Goal: Find contact information: Find contact information

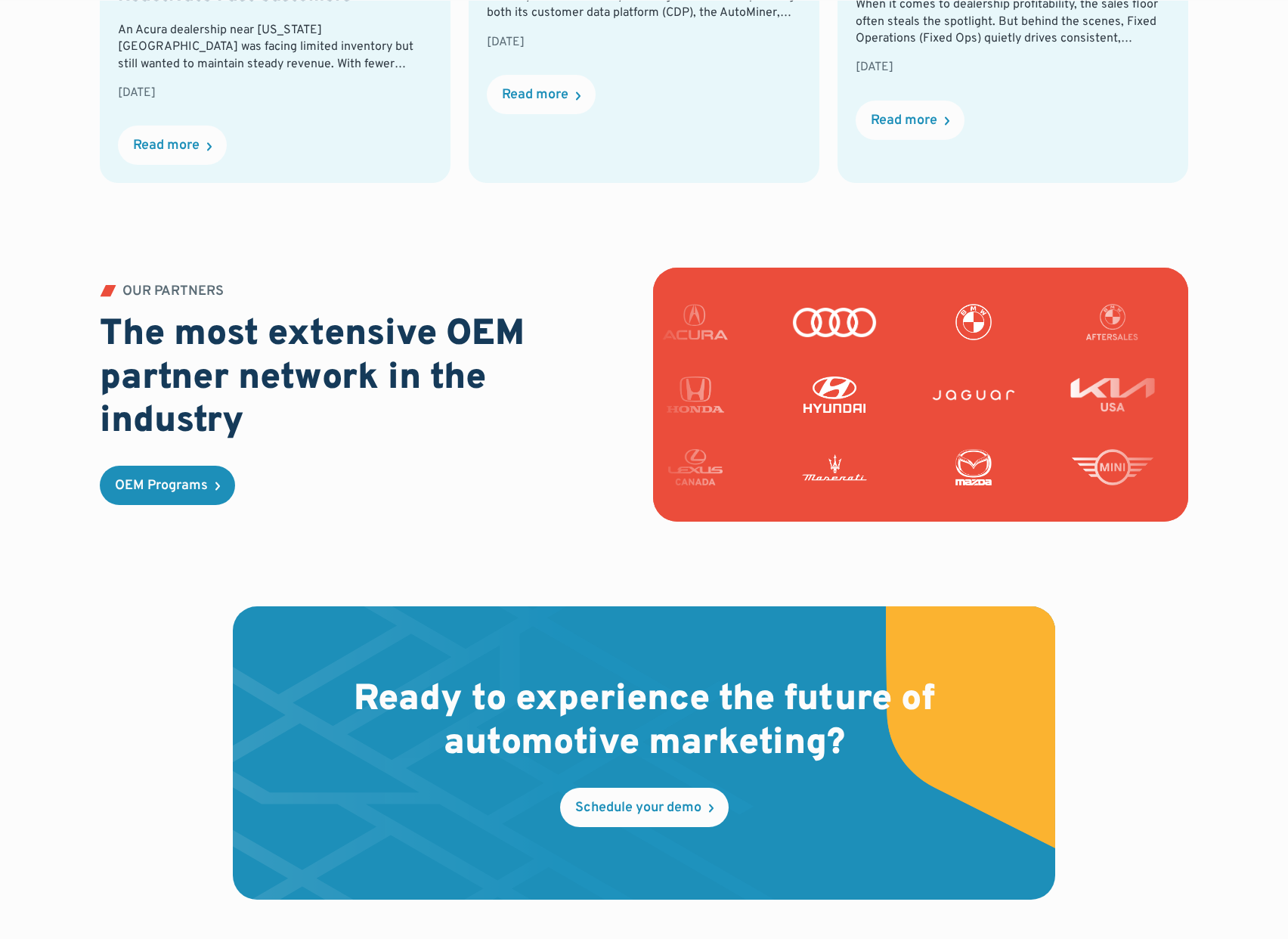
scroll to position [4347, 0]
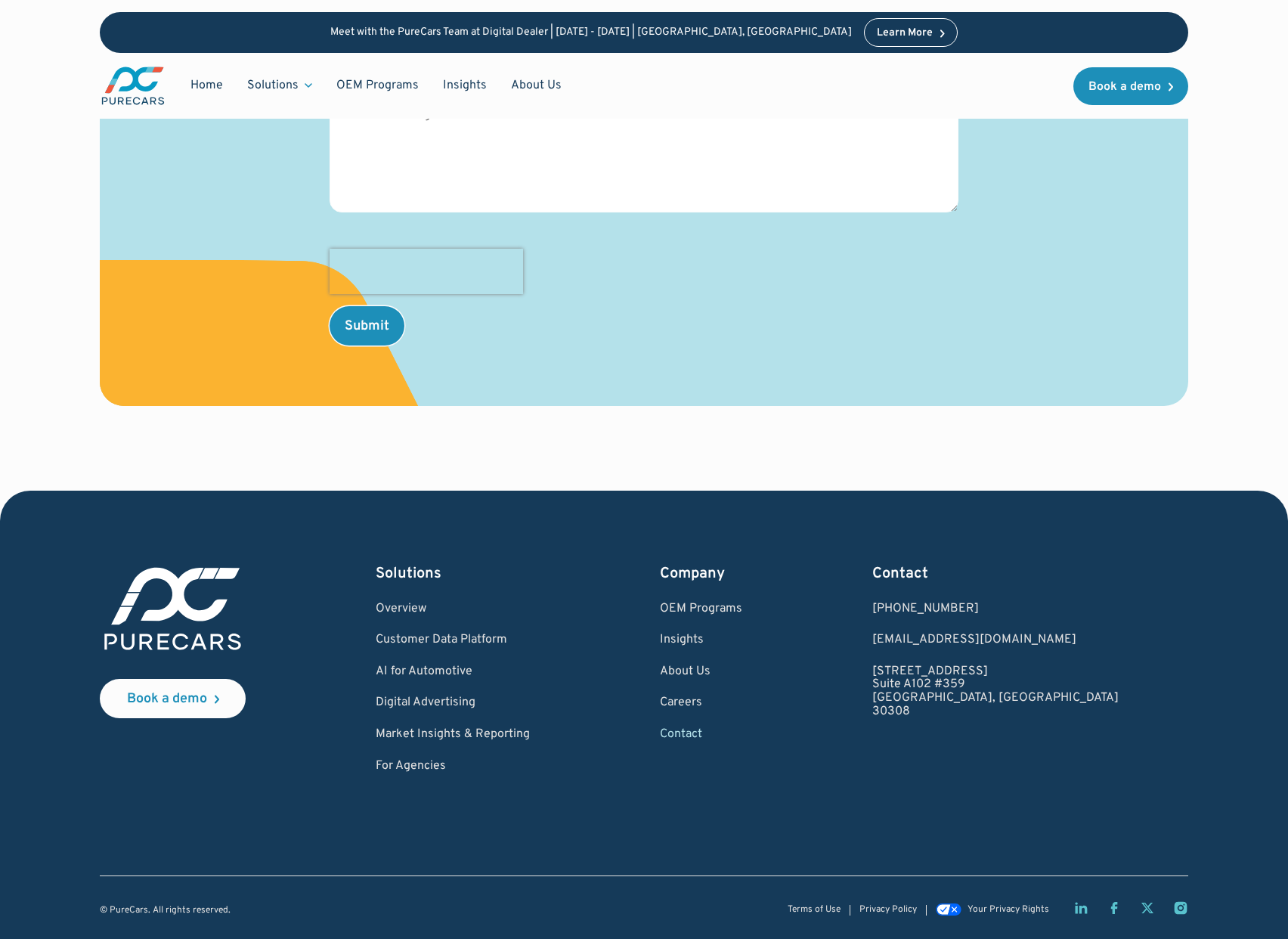
scroll to position [607, 0]
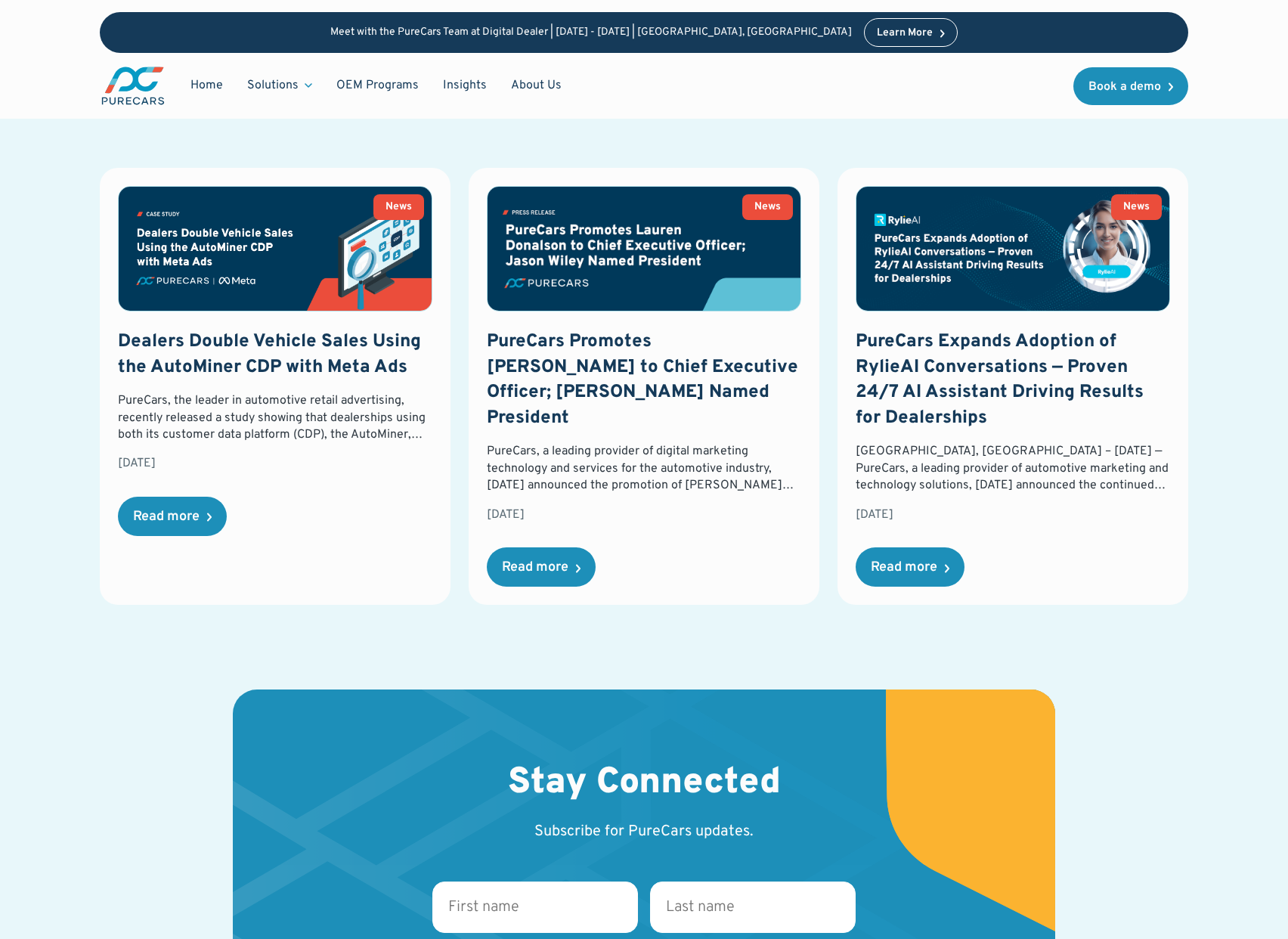
scroll to position [4269, 0]
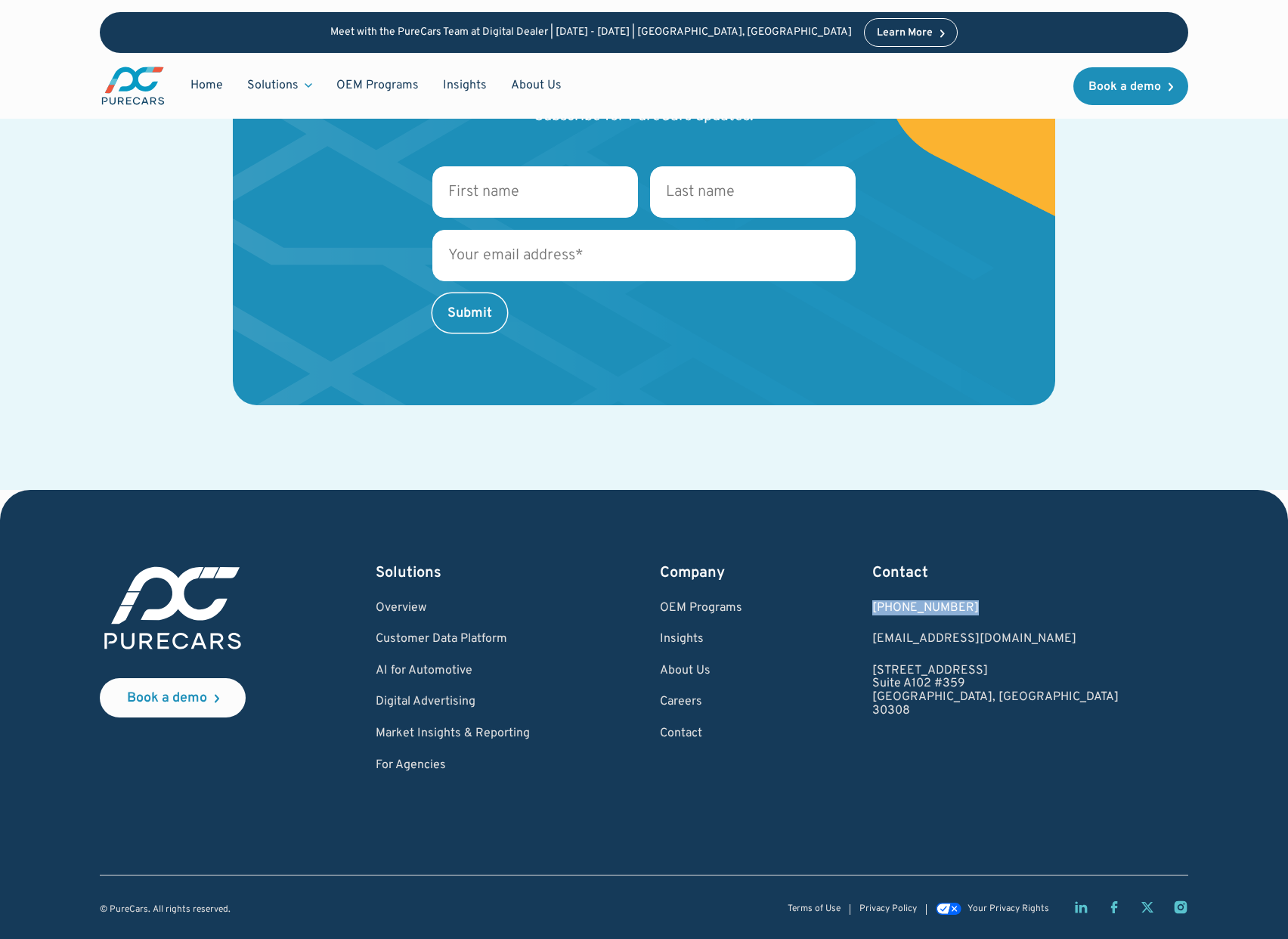
drag, startPoint x: 1047, startPoint y: 605, endPoint x: 972, endPoint y: 602, distance: 75.1
click at [967, 602] on div "Book a demo Solutions Overview Customer Data Platform AI for Automotive Digital…" at bounding box center [644, 668] width 1088 height 210
copy div "[PHONE_NUMBER]"
